Goal: Book appointment/travel/reservation

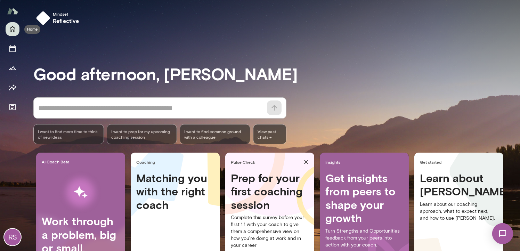
click at [11, 33] on icon "Home" at bounding box center [12, 29] width 8 height 8
click at [11, 239] on div "RS" at bounding box center [12, 237] width 17 height 17
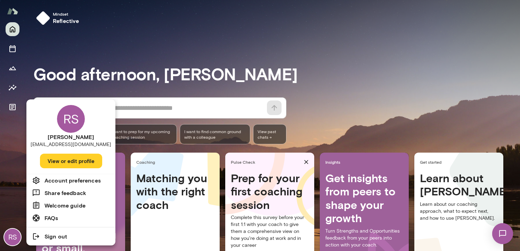
click at [13, 43] on div at bounding box center [260, 125] width 520 height 251
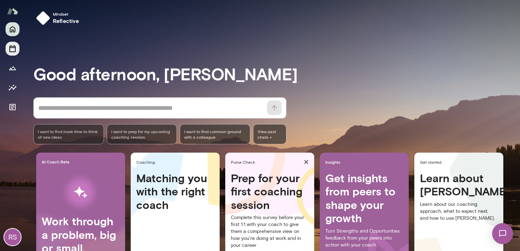
click at [12, 49] on icon "Sessions" at bounding box center [12, 48] width 8 height 8
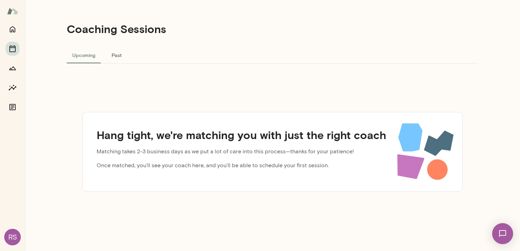
click at [112, 56] on button "Past" at bounding box center [116, 55] width 31 height 17
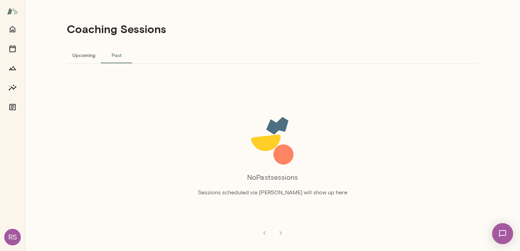
click at [89, 57] on button "Upcoming" at bounding box center [84, 55] width 34 height 17
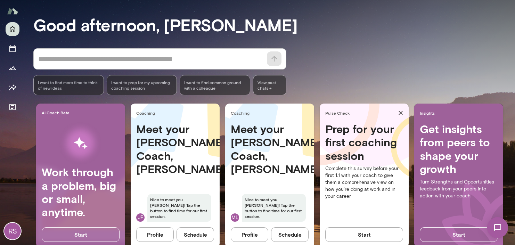
scroll to position [73, 0]
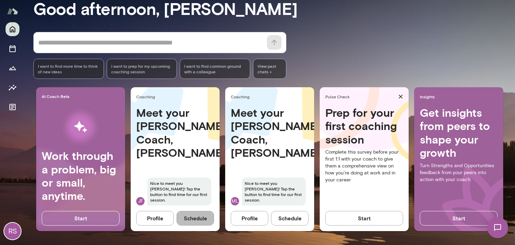
click at [202, 213] on button "Schedule" at bounding box center [195, 218] width 38 height 15
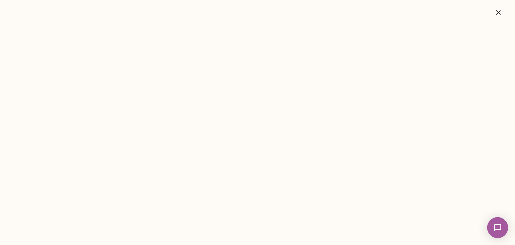
click at [496, 14] on icon "button" at bounding box center [498, 12] width 5 height 5
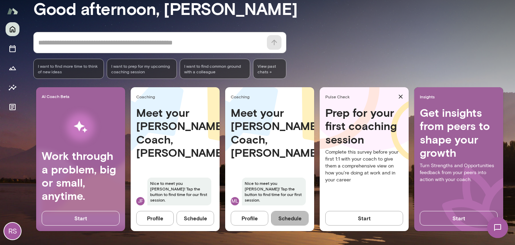
click at [288, 214] on button "Schedule" at bounding box center [290, 218] width 38 height 15
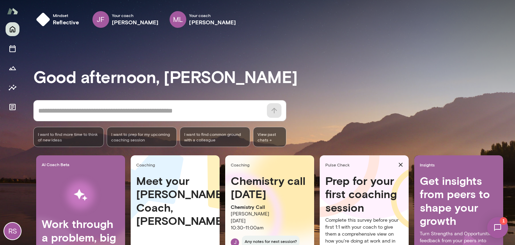
click at [150, 198] on h4 "Meet your Mento Coach, Mark" at bounding box center [175, 201] width 78 height 54
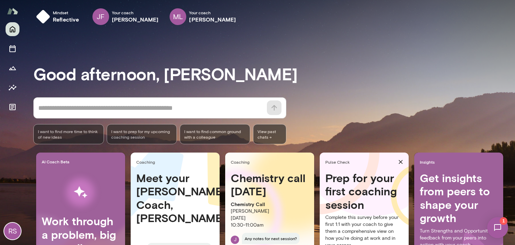
scroll to position [73, 0]
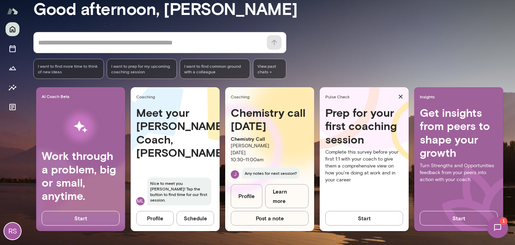
click at [196, 217] on button "Schedule" at bounding box center [195, 218] width 38 height 15
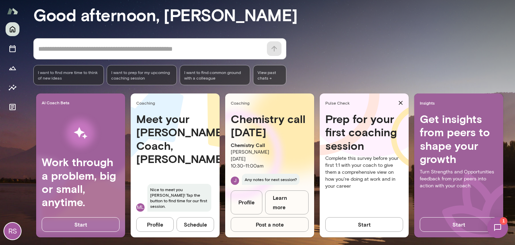
scroll to position [64, 0]
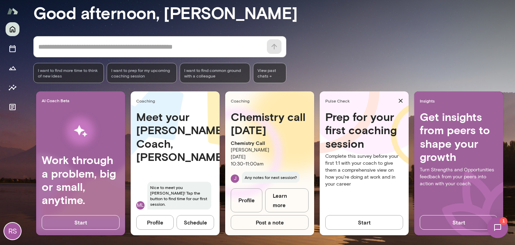
click at [190, 224] on button "Schedule" at bounding box center [195, 222] width 38 height 15
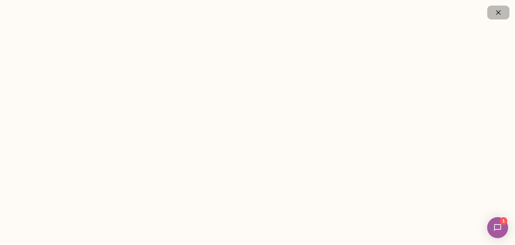
click at [502, 14] on button "button" at bounding box center [498, 13] width 22 height 14
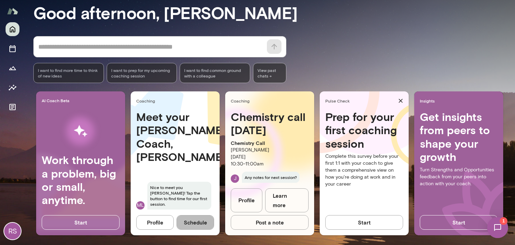
click at [201, 223] on button "Schedule" at bounding box center [195, 222] width 38 height 15
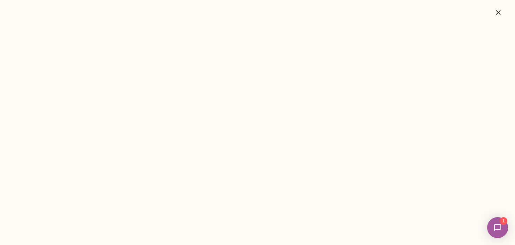
click at [498, 14] on icon "button" at bounding box center [498, 12] width 8 height 8
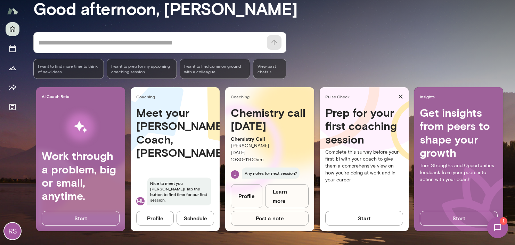
scroll to position [73, 0]
click at [497, 226] on img at bounding box center [497, 227] width 28 height 28
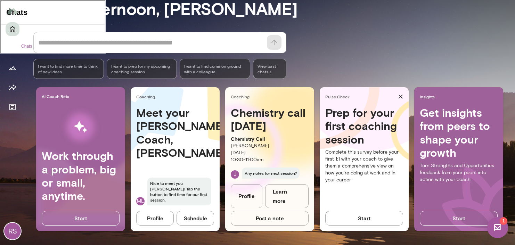
scroll to position [0, 0]
click at [47, 34] on div "Hi Ryan! I see we've been matched to have a chemistry call! You can schedule it…" at bounding box center [51, 37] width 54 height 7
click at [449, 111] on link "https://cal.mento.co/mark-lazen" at bounding box center [477, 114] width 57 height 7
click at [479, 32] on div "* ​ ​ I want to find more time to think of new ideas I want to prep for my upco…" at bounding box center [274, 55] width 482 height 47
